Goal: Transaction & Acquisition: Purchase product/service

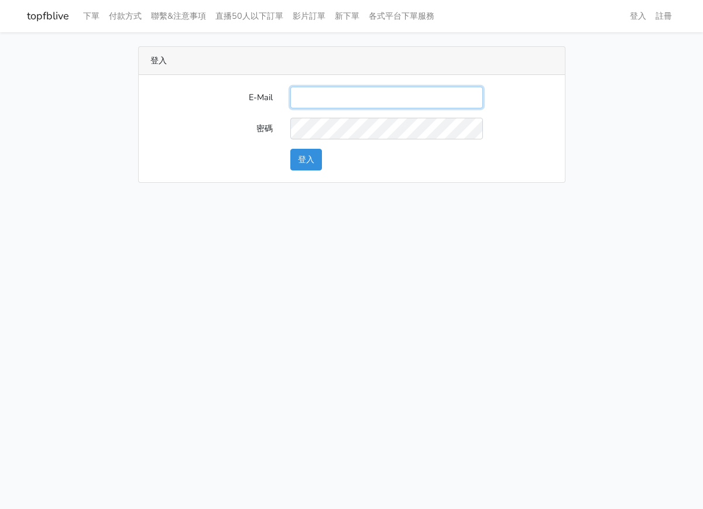
click at [375, 104] on input "E-Mail" at bounding box center [386, 98] width 193 height 22
type input "ks964816@gmail.com"
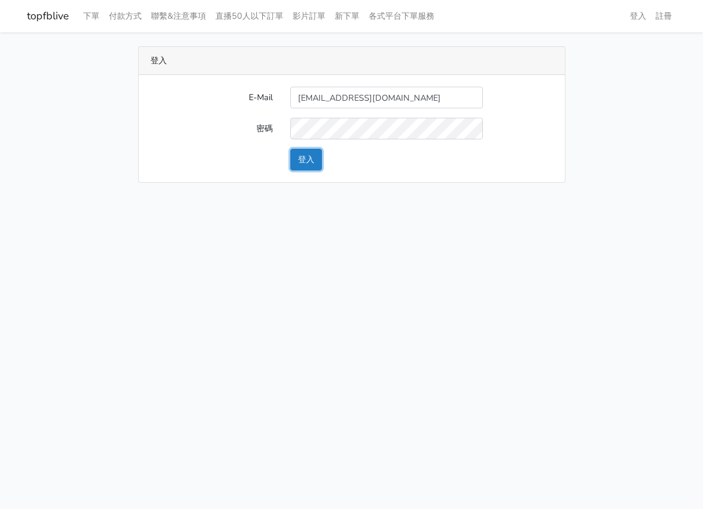
click at [310, 164] on button "登入" at bounding box center [306, 160] width 32 height 22
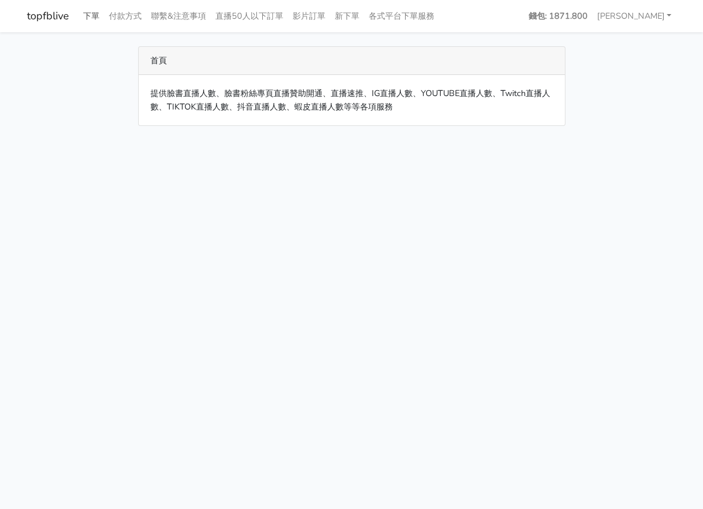
click at [95, 13] on link "下單" at bounding box center [91, 16] width 26 height 23
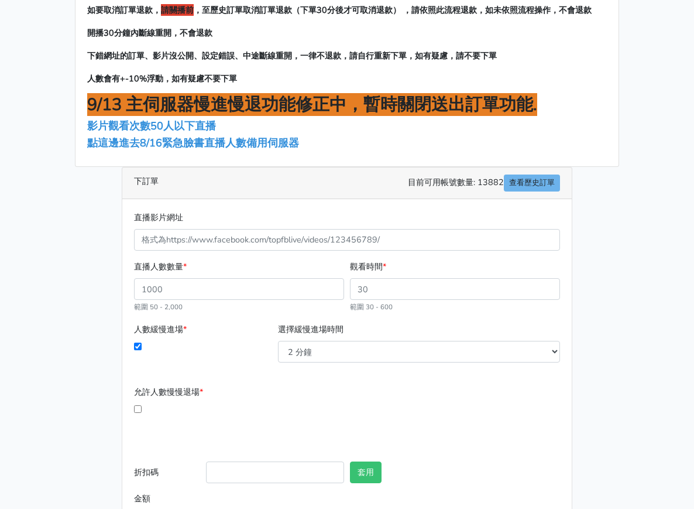
scroll to position [117, 0]
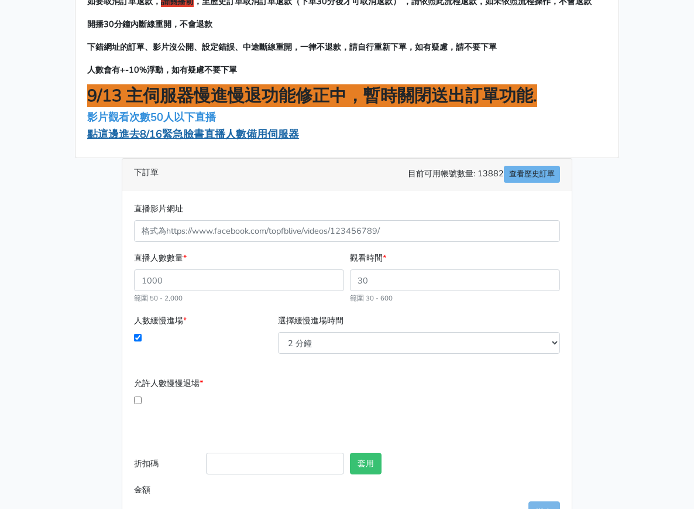
click at [159, 127] on span "點這邊進去8/16緊急臉書直播人數備用伺服器" at bounding box center [193, 134] width 212 height 14
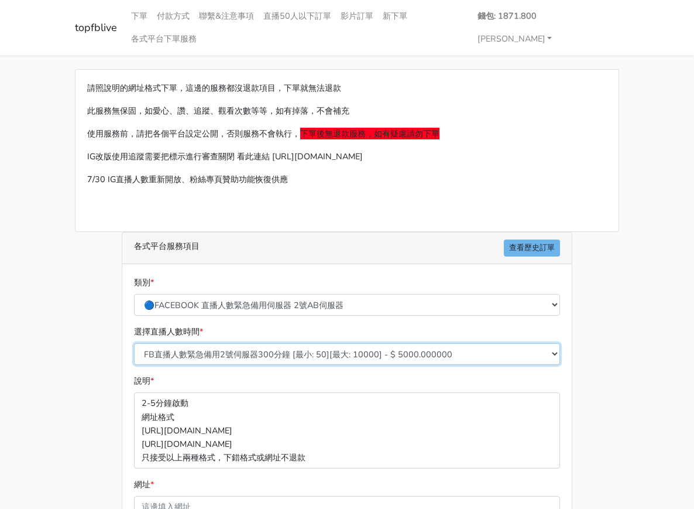
click at [156, 343] on select "FB直播人數緊急備用2號伺服器300分鐘 [最小: 50][最大: 10000] - $ 5000.000000 FB直播人數緊急備用2號伺服器60分鐘 [最…" at bounding box center [347, 354] width 426 height 22
select select "573"
click at [134, 343] on select "FB直播人數緊急備用2號伺服器300分鐘 [最小: 50][最大: 10000] - $ 5000.000000 FB直播人數緊急備用2號伺服器60分鐘 [最…" at bounding box center [347, 354] width 426 height 22
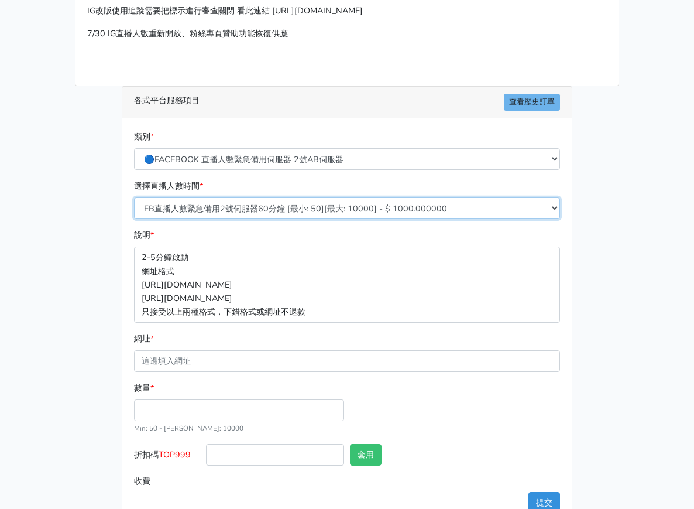
scroll to position [154, 0]
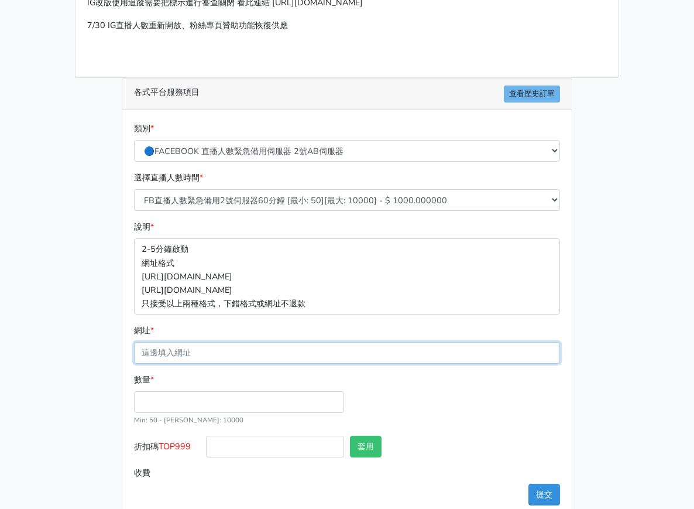
click at [161, 342] on input "網址 *" at bounding box center [347, 353] width 426 height 22
paste input "[URL][DOMAIN_NAME]"
type input "[URL][DOMAIN_NAME]"
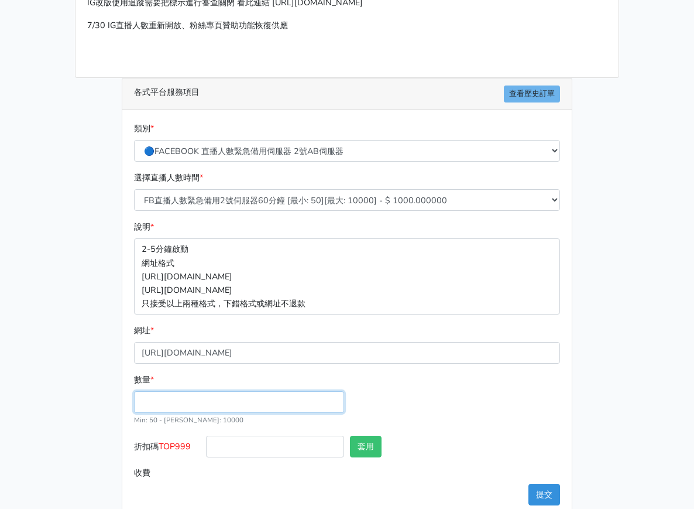
click at [170, 391] on input "數量 *" at bounding box center [239, 402] width 210 height 22
type input "50"
type input "50.000"
click at [518, 461] on div "類別 * 🔵FACEBOOK 直播人數緊急備用伺服器 2號AB伺服器 🔵FACEBOOK 網軍專用貼文留言 安全保密 🔵9/30 FACEBOOK 直播人數緩…" at bounding box center [346, 313] width 449 height 407
click at [560, 483] on button "提交" at bounding box center [544, 494] width 32 height 22
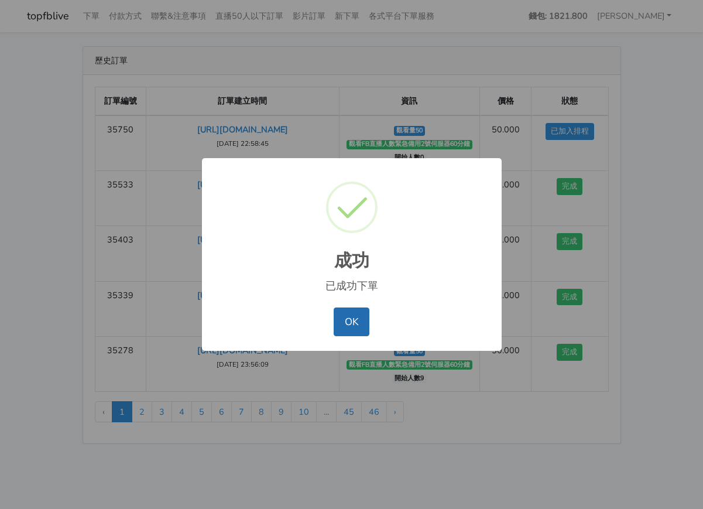
click at [359, 325] on button "OK" at bounding box center [352, 321] width 36 height 28
